Goal: Task Accomplishment & Management: Use online tool/utility

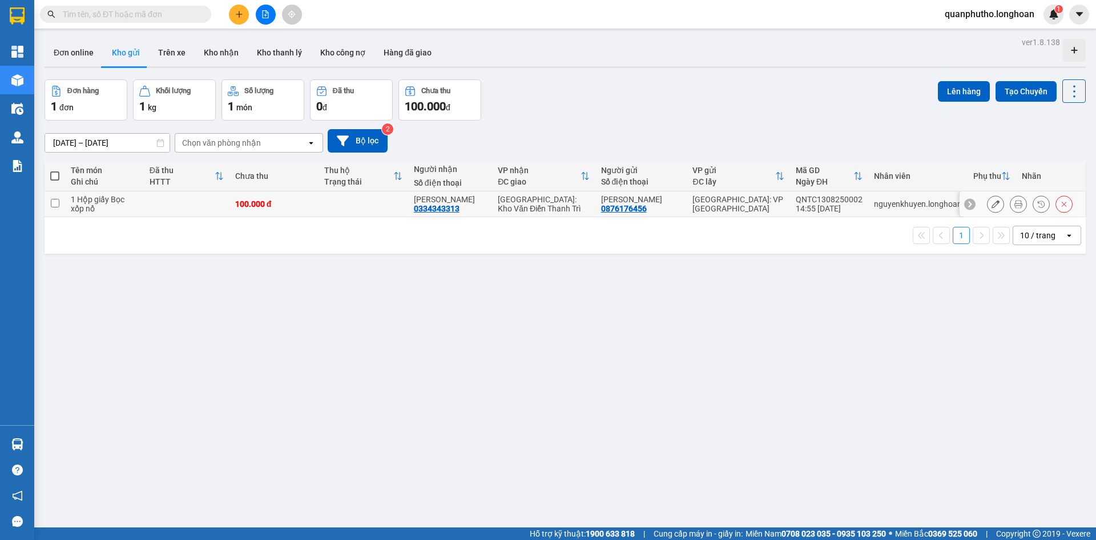
click at [505, 211] on div "[GEOGRAPHIC_DATA]: Kho Văn Điển Thanh Trì" at bounding box center [543, 204] width 91 height 18
checkbox input "true"
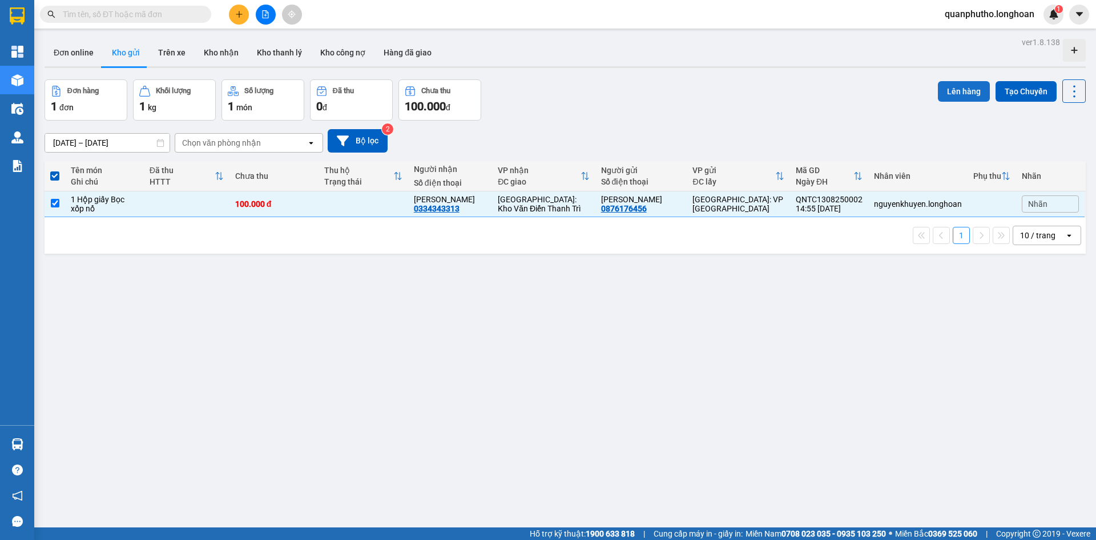
click at [974, 91] on button "Lên hàng" at bounding box center [964, 91] width 52 height 21
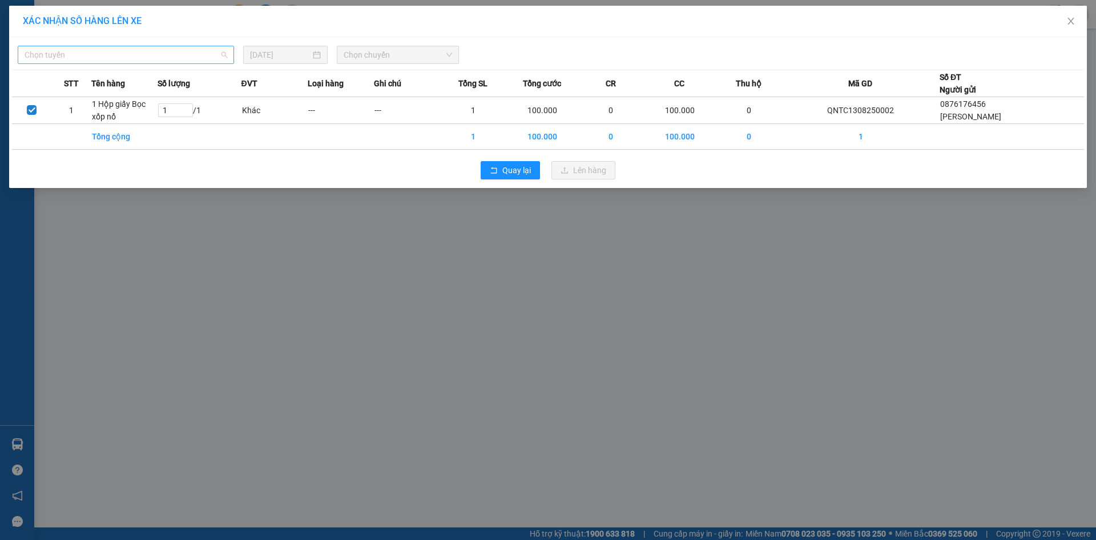
click at [206, 61] on span "Chọn tuyến" at bounding box center [126, 54] width 203 height 17
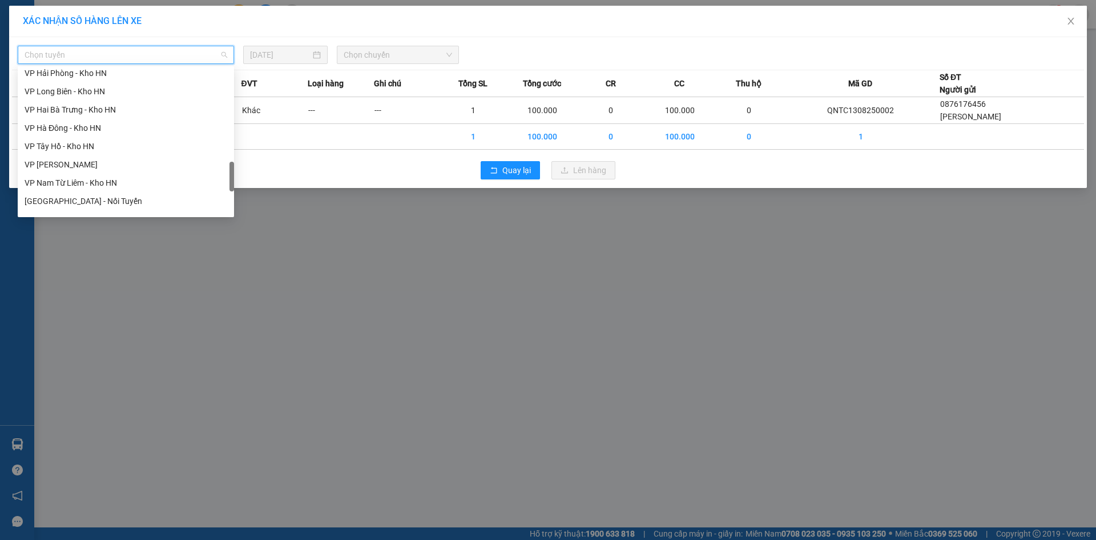
scroll to position [742, 0]
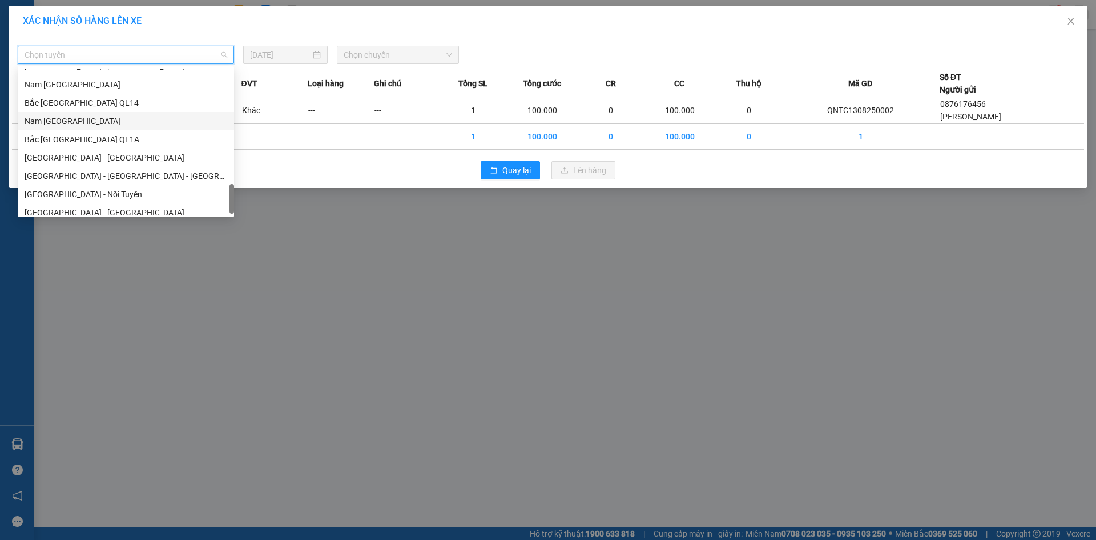
click at [92, 120] on div "Nam [GEOGRAPHIC_DATA]" at bounding box center [126, 121] width 203 height 13
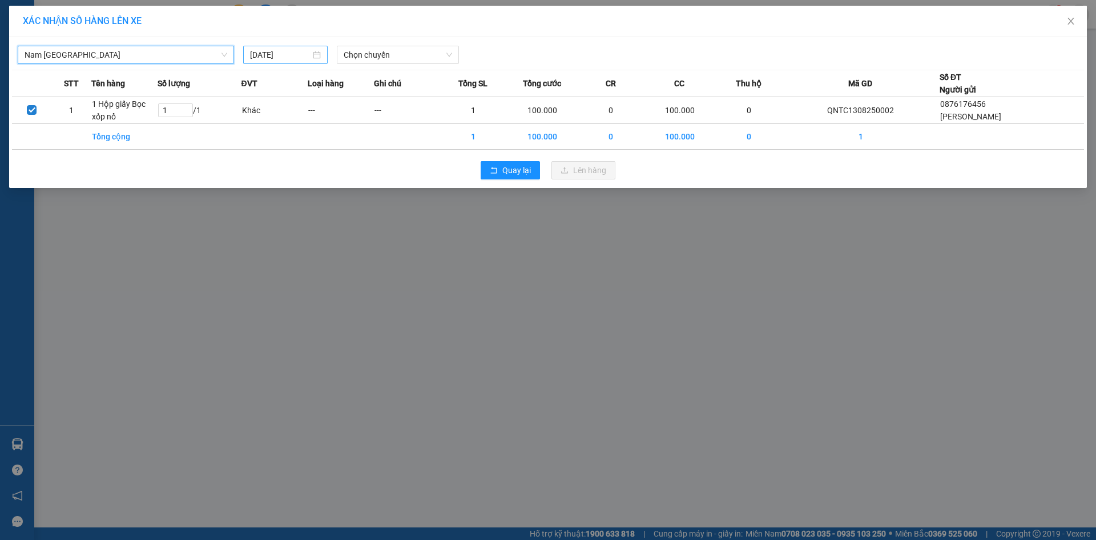
click at [277, 55] on input "[DATE]" at bounding box center [280, 55] width 61 height 13
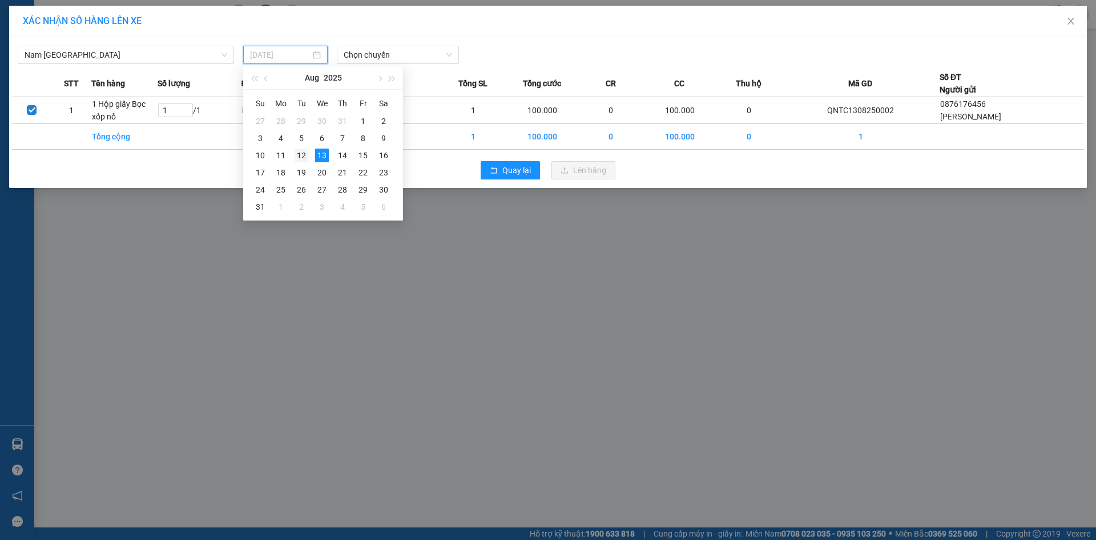
click at [301, 159] on div "12" at bounding box center [302, 155] width 14 height 14
type input "[DATE]"
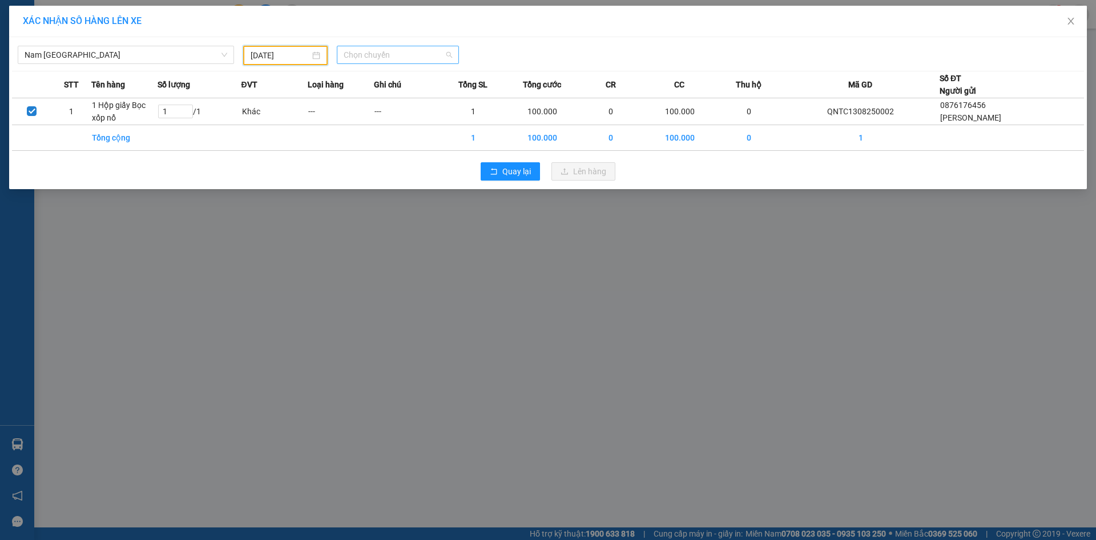
click at [365, 61] on span "Chọn chuyến" at bounding box center [398, 54] width 108 height 17
click at [375, 109] on div "23:00 (TC) - 29K-024.94" at bounding box center [388, 114] width 89 height 13
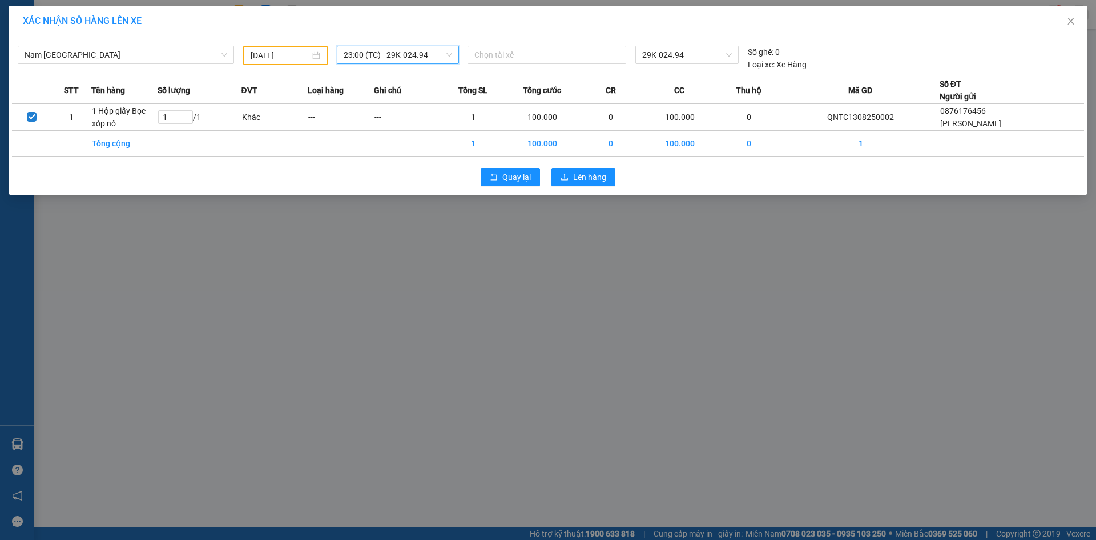
click at [389, 59] on span "23:00 (TC) - 29K-024.94" at bounding box center [398, 54] width 108 height 17
click at [380, 110] on div "23:00 (TC) - 29K-024.94" at bounding box center [388, 114] width 89 height 13
click at [340, 56] on div "23:00 (TC) - 29K-024.94" at bounding box center [398, 55] width 122 height 18
click at [416, 114] on div "23:00 (TC) - 29K-024.94" at bounding box center [388, 114] width 89 height 13
click at [576, 183] on button "Lên hàng" at bounding box center [584, 177] width 64 height 18
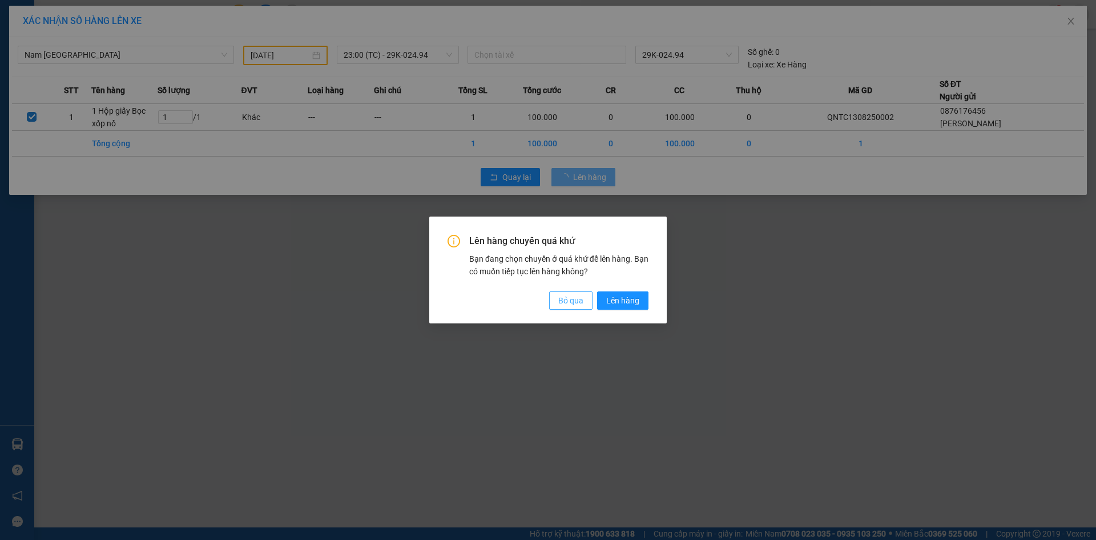
click at [571, 302] on span "Bỏ qua" at bounding box center [570, 300] width 25 height 13
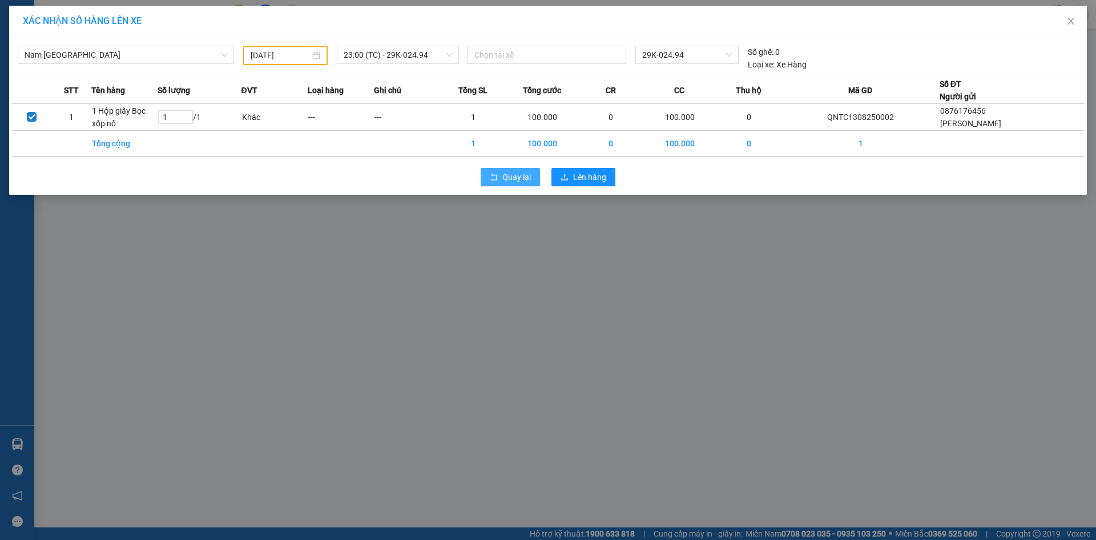
click at [518, 177] on span "Quay lại" at bounding box center [516, 177] width 29 height 13
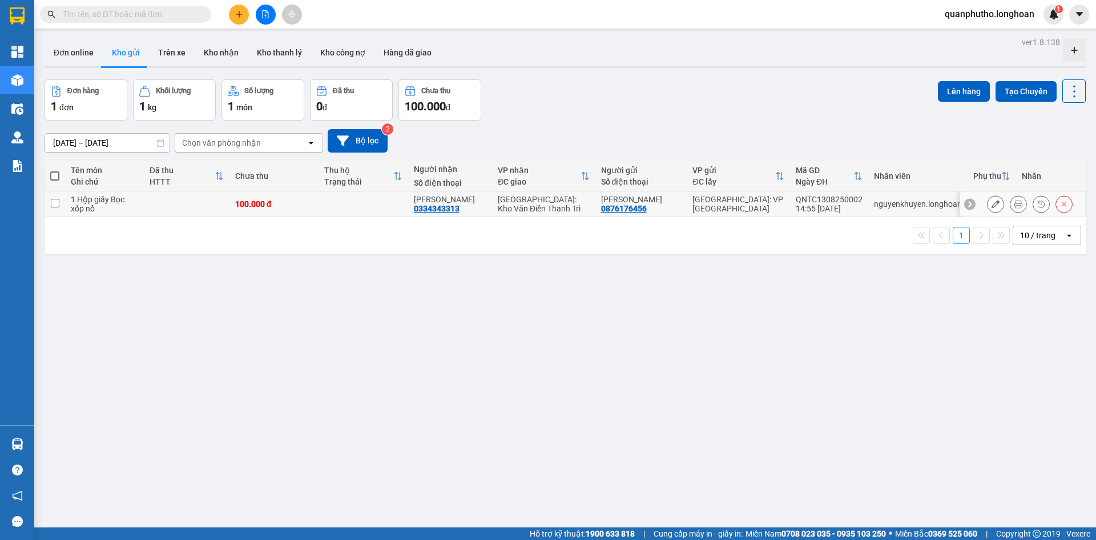
click at [395, 198] on td at bounding box center [363, 204] width 89 height 26
checkbox input "true"
